Goal: Task Accomplishment & Management: Manage account settings

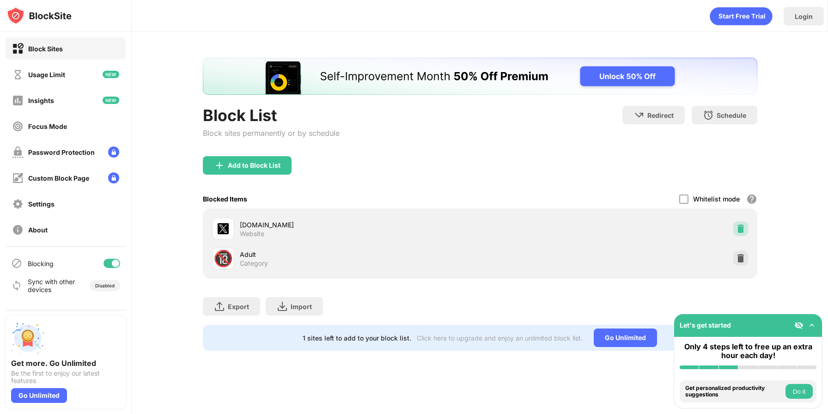
click at [739, 227] on img at bounding box center [740, 228] width 9 height 9
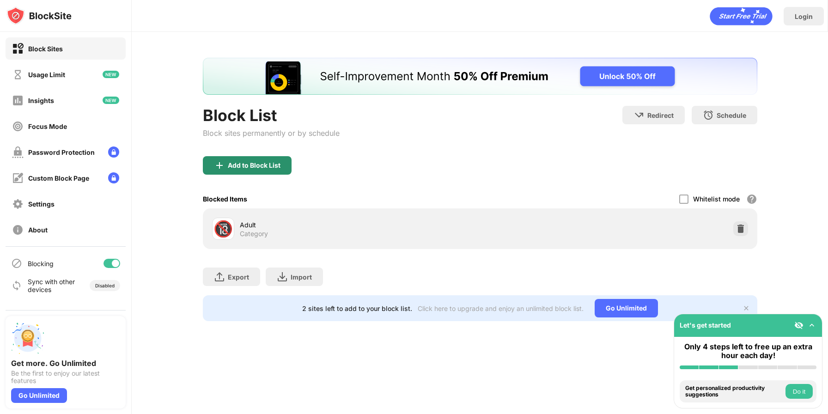
click at [252, 169] on div "Add to Block List" at bounding box center [247, 165] width 89 height 18
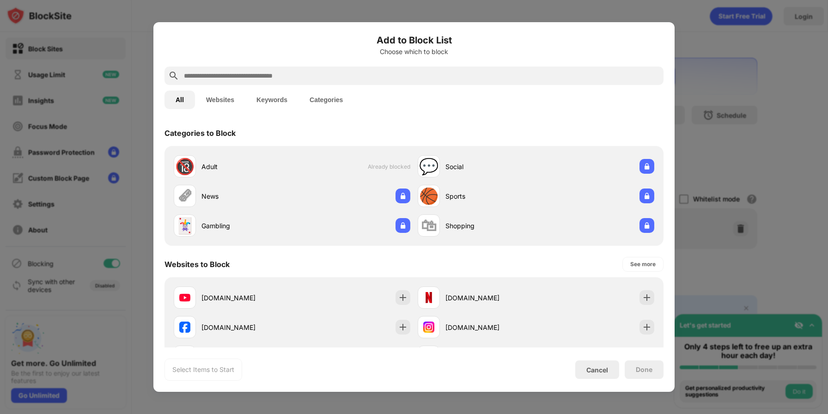
click at [218, 75] on input "text" at bounding box center [421, 75] width 477 height 11
type input "*"
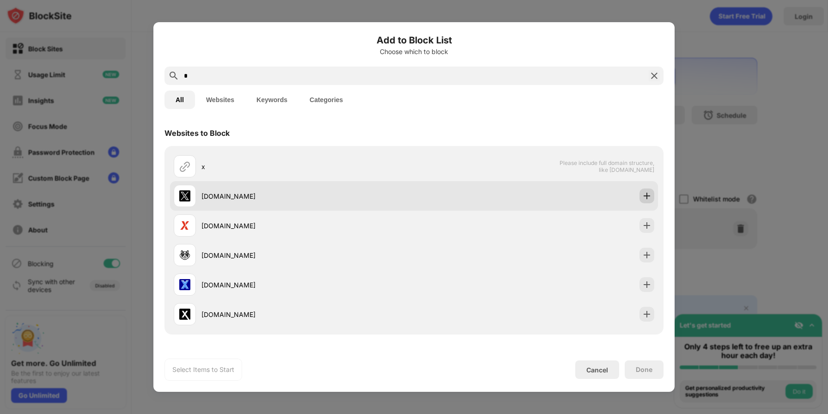
type input "*"
click at [649, 195] on img at bounding box center [646, 195] width 9 height 9
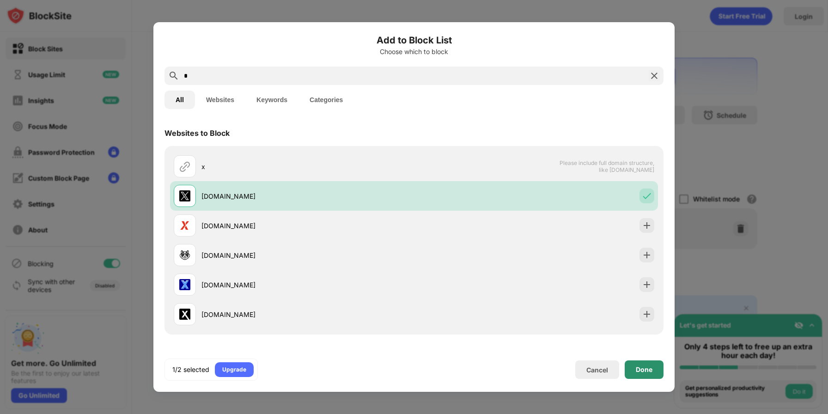
click at [637, 367] on div "Done" at bounding box center [644, 369] width 17 height 7
